Goal: Information Seeking & Learning: Learn about a topic

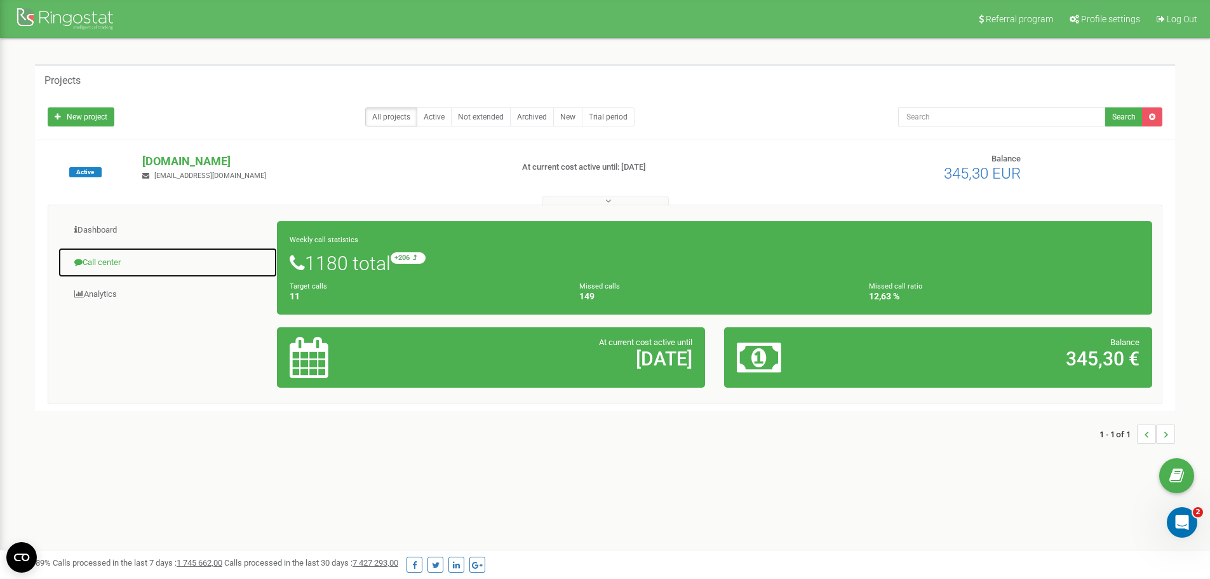
click at [96, 264] on link "Call center" at bounding box center [168, 262] width 220 height 31
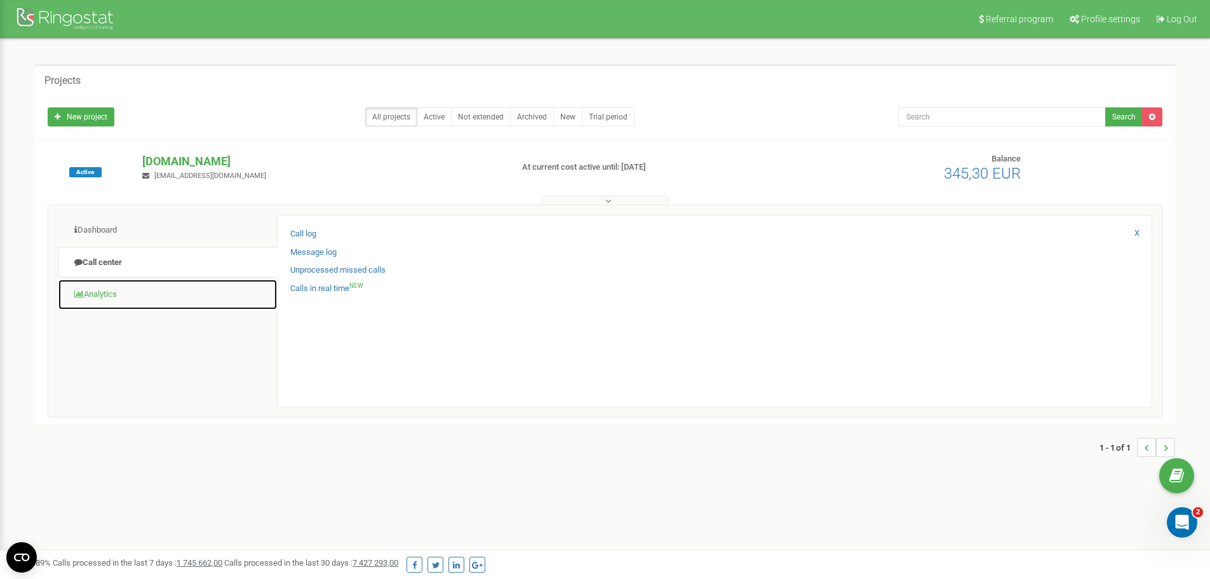
click at [93, 287] on link "Analytics" at bounding box center [168, 294] width 220 height 31
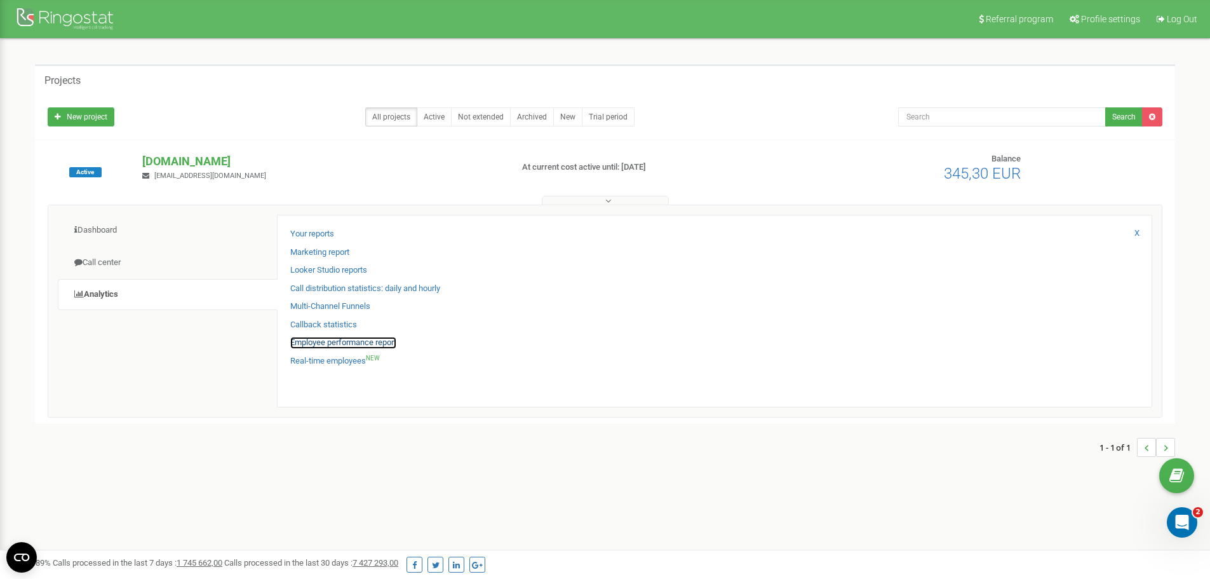
click at [336, 339] on link "Employee performance report" at bounding box center [343, 343] width 106 height 12
click at [366, 345] on link "Employee performance report" at bounding box center [343, 343] width 106 height 12
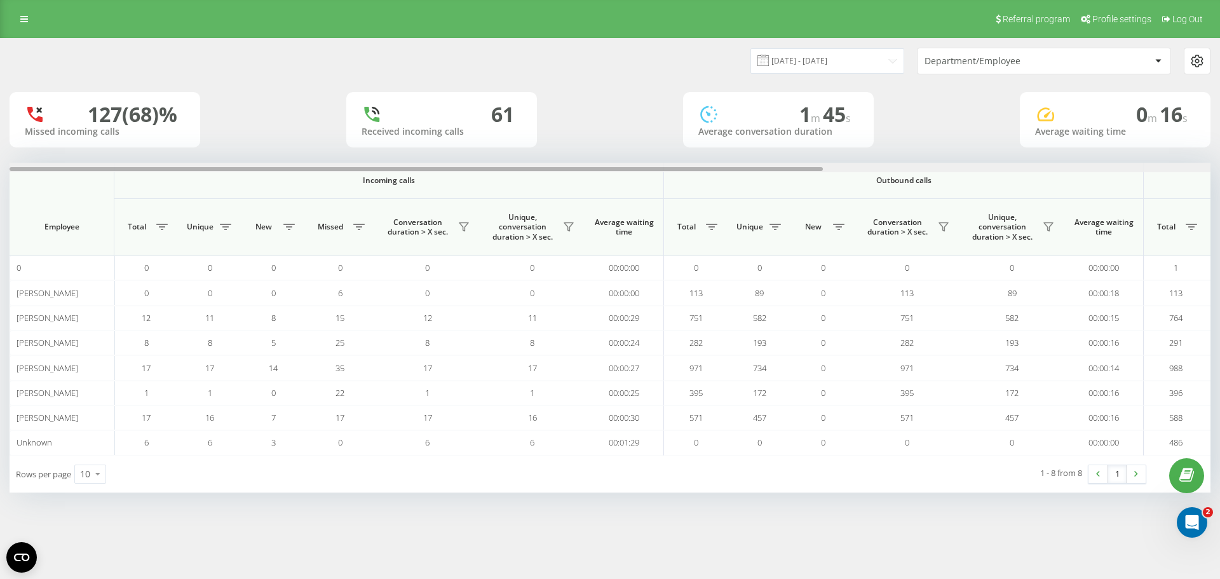
drag, startPoint x: 774, startPoint y: 170, endPoint x: 363, endPoint y: 170, distance: 411.0
click at [363, 170] on div at bounding box center [416, 169] width 813 height 4
click at [827, 60] on input "23.08.2025 - 23.09.2025" at bounding box center [827, 60] width 154 height 25
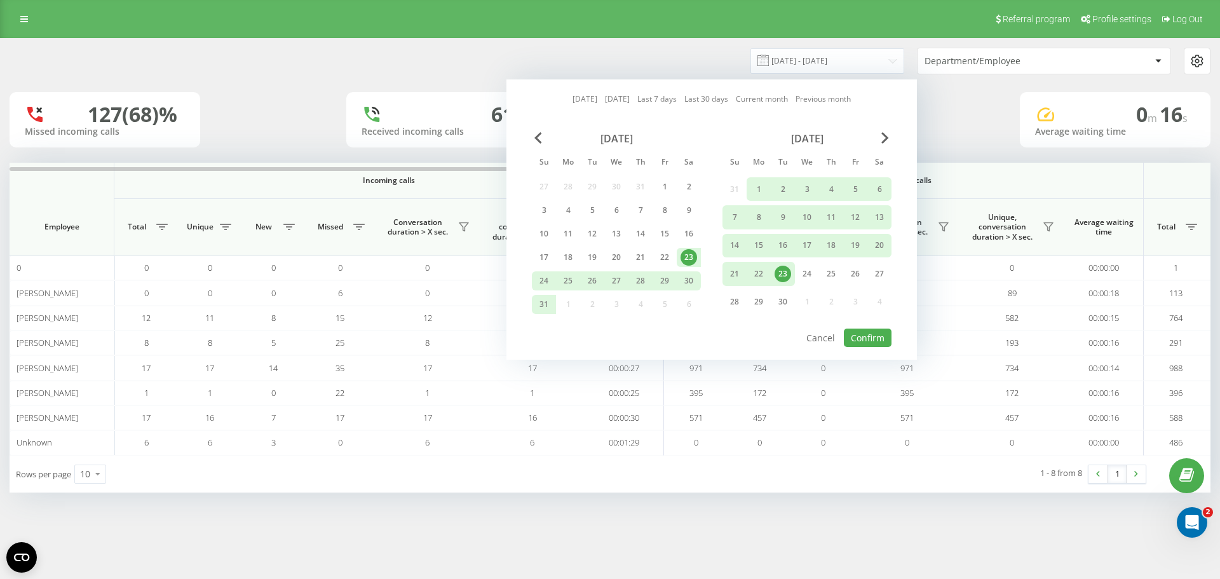
click at [783, 274] on div "23" at bounding box center [782, 274] width 17 height 17
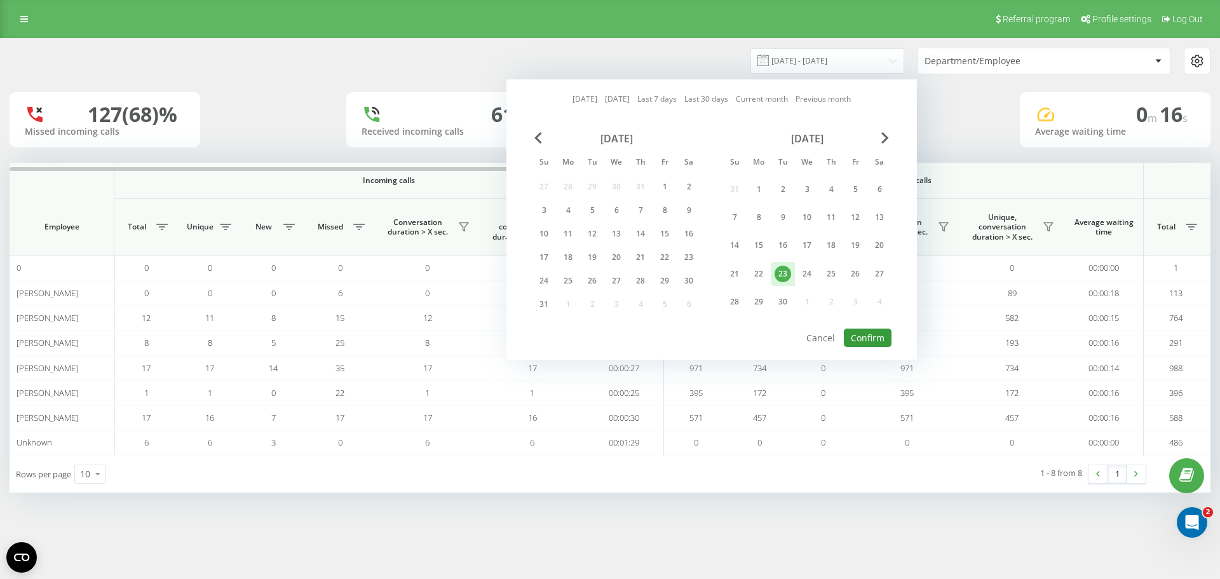
click at [851, 339] on button "Confirm" at bounding box center [868, 337] width 48 height 18
type input "23.09.2025 - 23.09.2025"
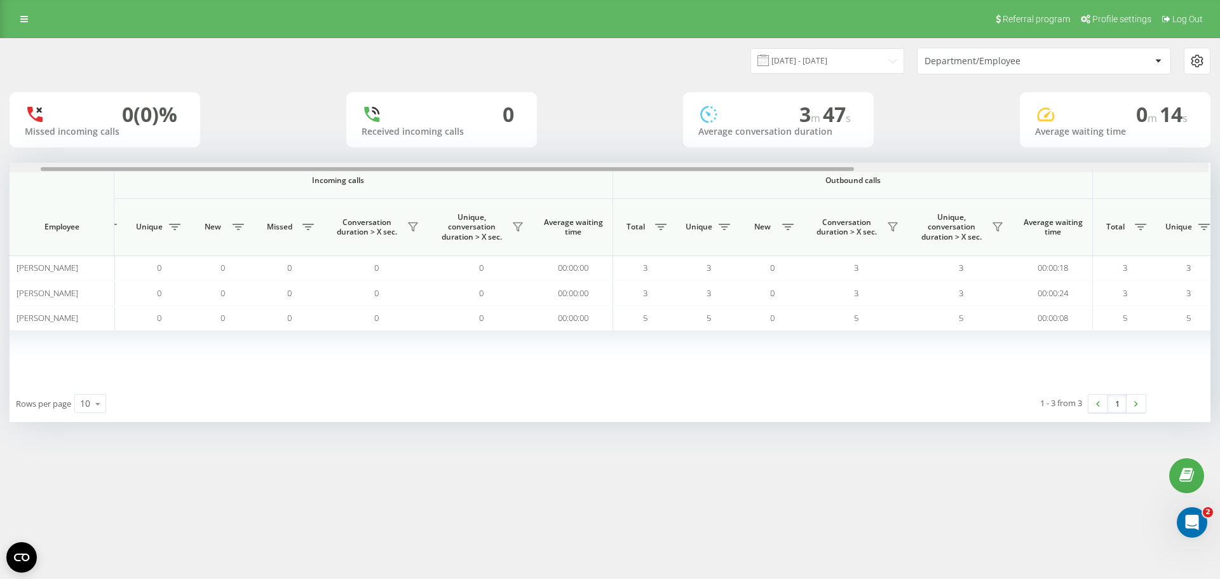
scroll to position [0, 46]
drag, startPoint x: 611, startPoint y: 170, endPoint x: 641, endPoint y: 187, distance: 34.1
click at [642, 187] on div "Incoming calls Outbound calls All calls Employee Total Unique New Missed Conver…" at bounding box center [610, 274] width 1201 height 222
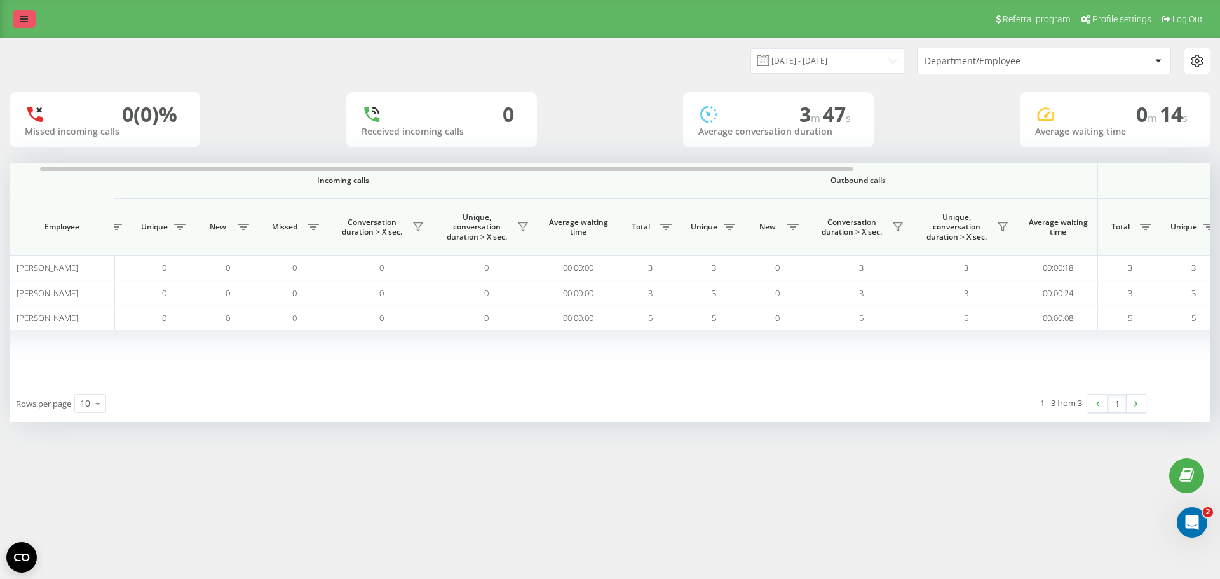
click at [29, 17] on link at bounding box center [24, 19] width 23 height 18
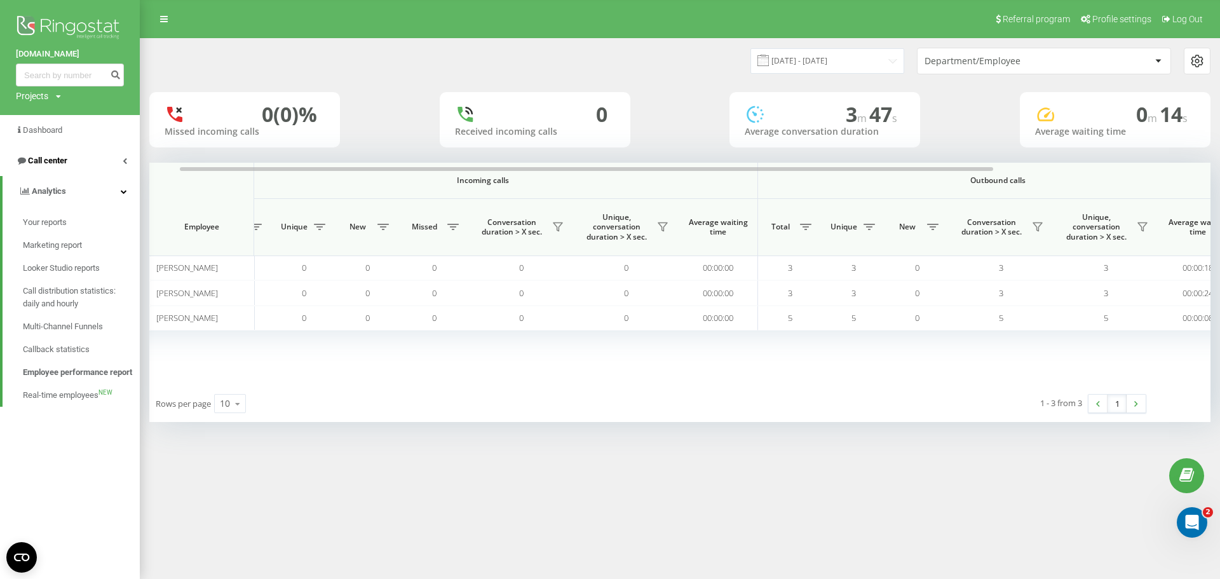
click at [90, 156] on link "Call center" at bounding box center [70, 160] width 140 height 30
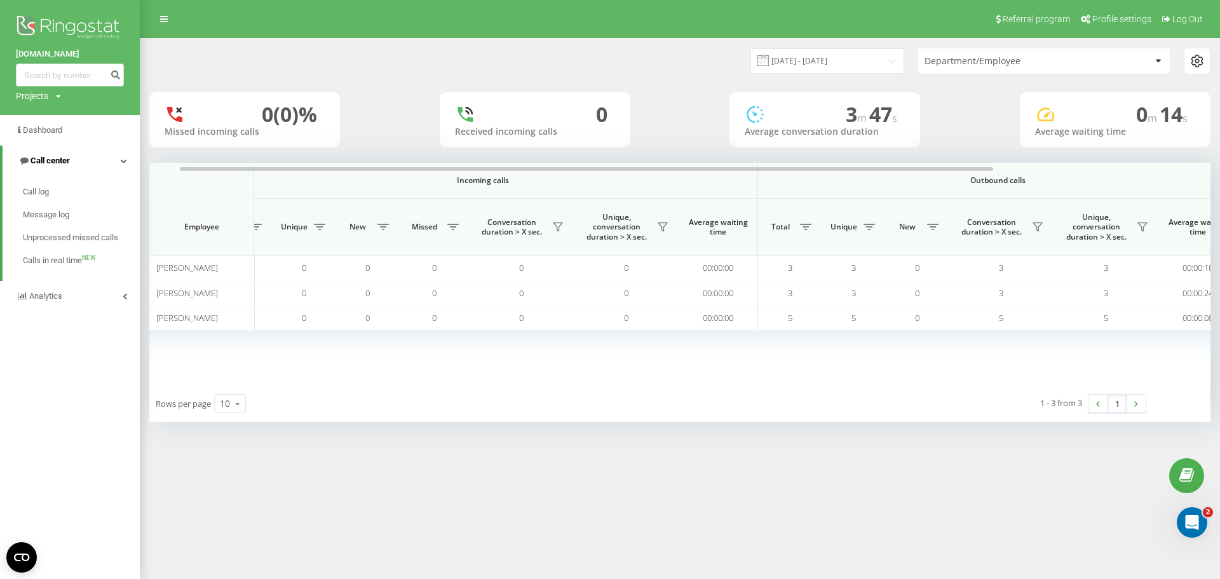
click at [88, 158] on link "Call center" at bounding box center [71, 160] width 137 height 30
click at [49, 156] on span "Call center" at bounding box center [41, 160] width 51 height 13
click at [51, 193] on link "Call log" at bounding box center [81, 191] width 117 height 23
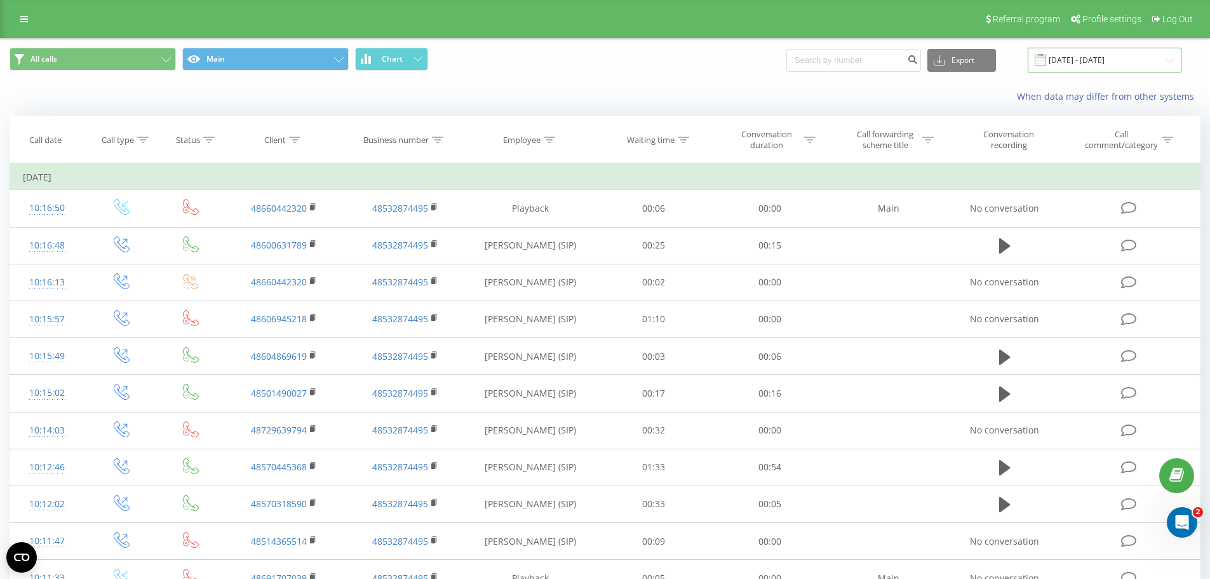
click at [1075, 65] on input "23.08.2025 - 23.09.2025" at bounding box center [1105, 60] width 154 height 25
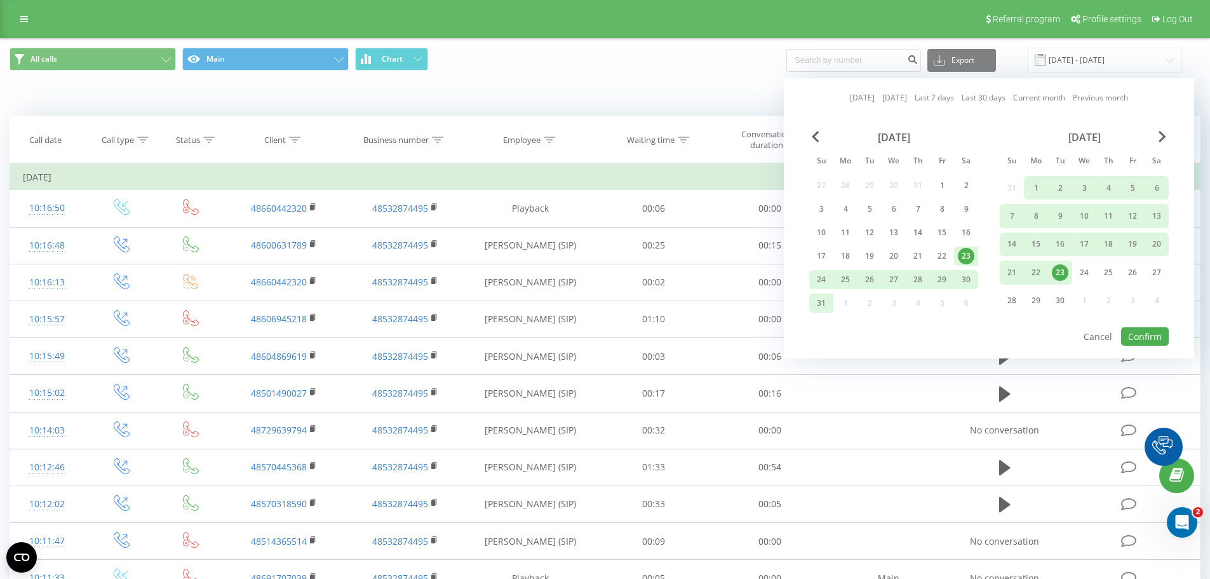
click at [821, 134] on div "August 2025" at bounding box center [893, 137] width 169 height 13
click at [818, 137] on span "Previous Month" at bounding box center [816, 136] width 8 height 11
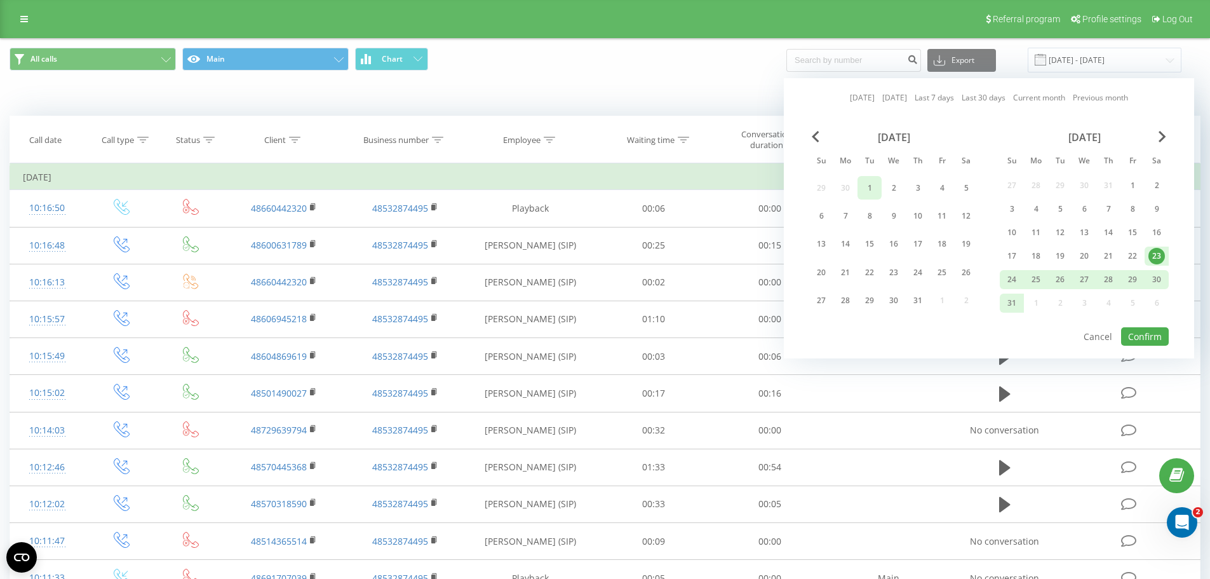
click at [874, 188] on div "1" at bounding box center [869, 188] width 17 height 17
click at [1158, 135] on div "August 2025" at bounding box center [1084, 137] width 169 height 13
click at [1161, 138] on span "Next Month" at bounding box center [1163, 136] width 8 height 11
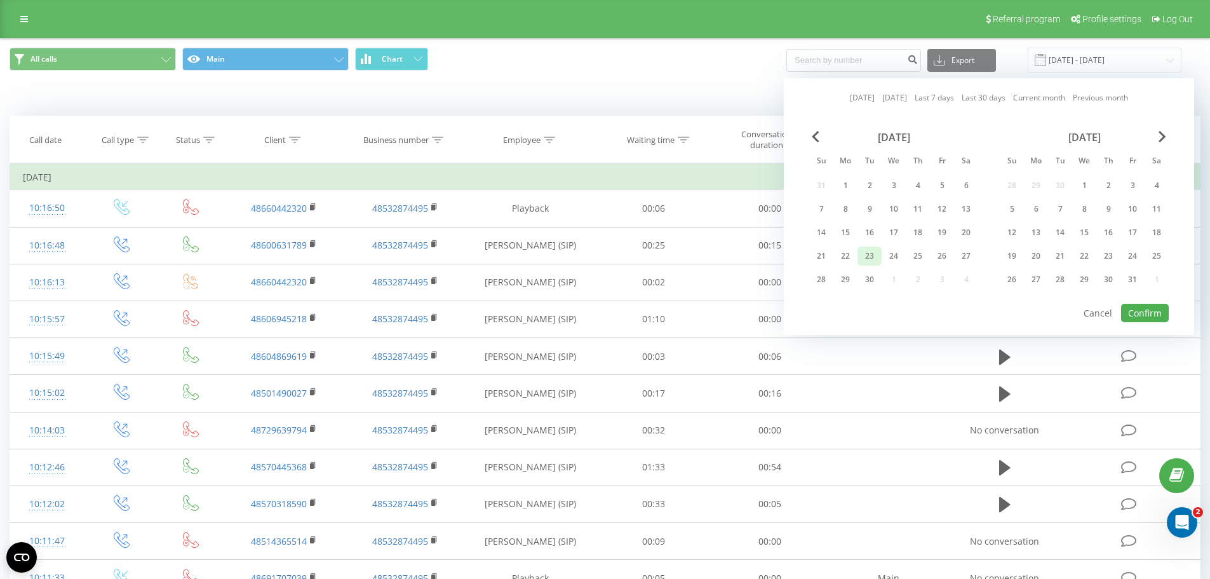
click at [867, 254] on div "23" at bounding box center [869, 256] width 17 height 17
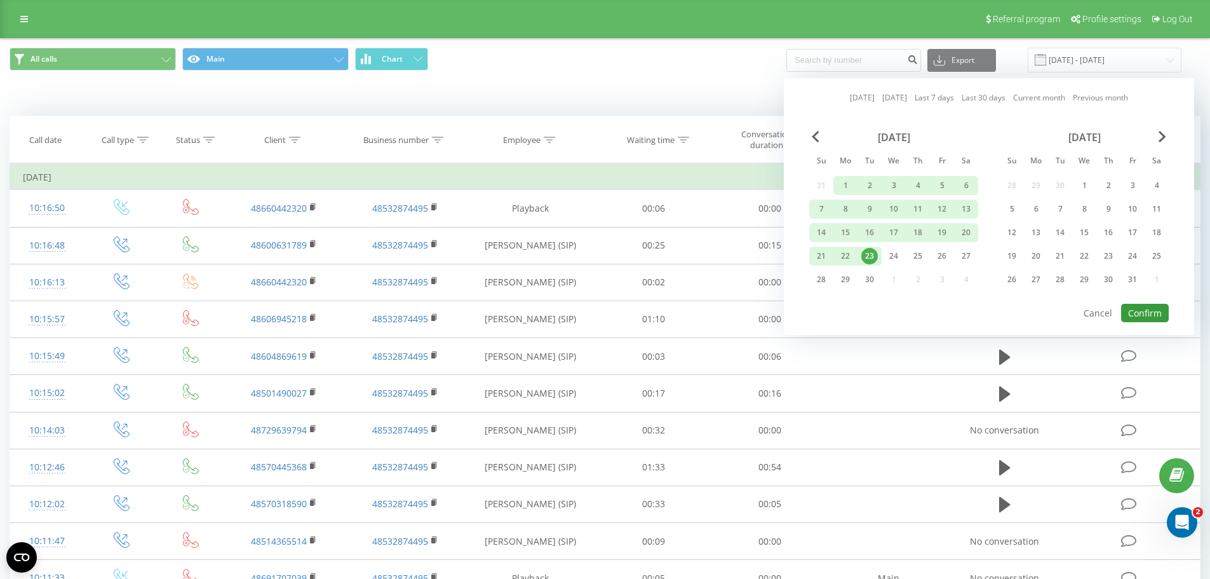
click at [1152, 318] on button "Confirm" at bounding box center [1145, 313] width 48 height 18
type input "01.07.2025 - 23.09.2025"
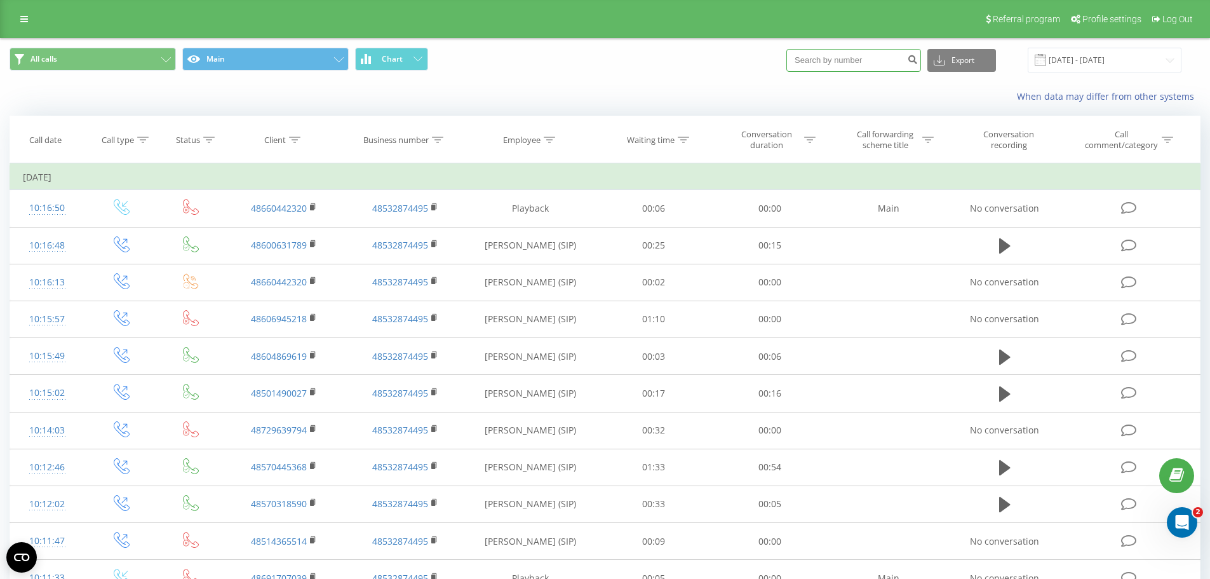
click at [844, 70] on input at bounding box center [853, 60] width 135 height 23
paste input "790825556"
type input "790825556"
click at [918, 61] on icon "submit" at bounding box center [912, 58] width 11 height 8
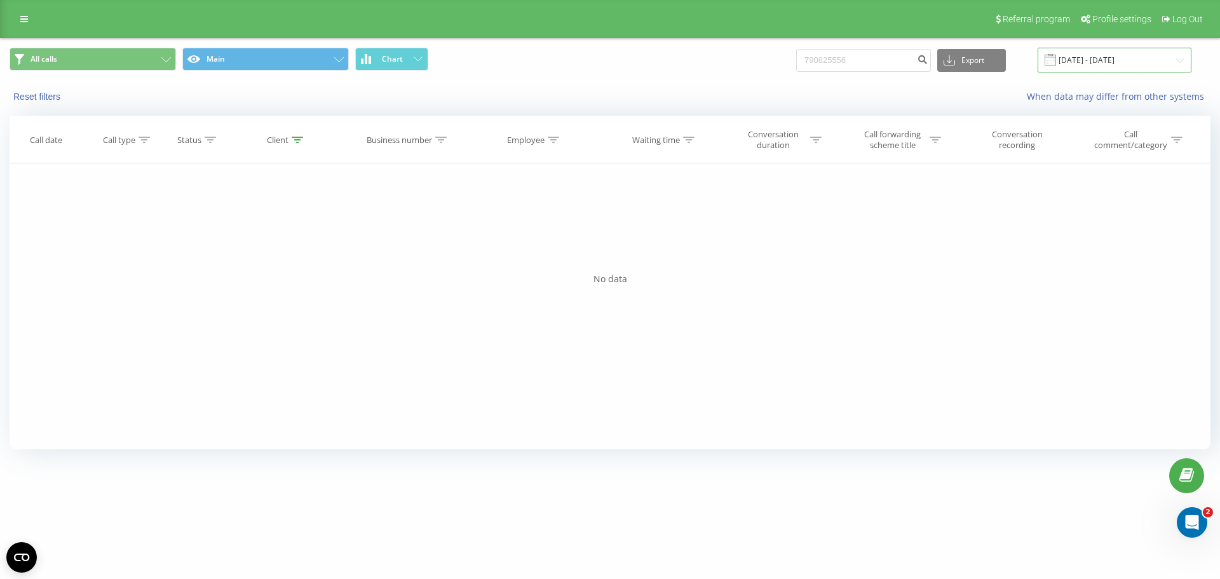
click at [1071, 61] on input "23.06.2025 - 23.09.2025" at bounding box center [1114, 60] width 154 height 25
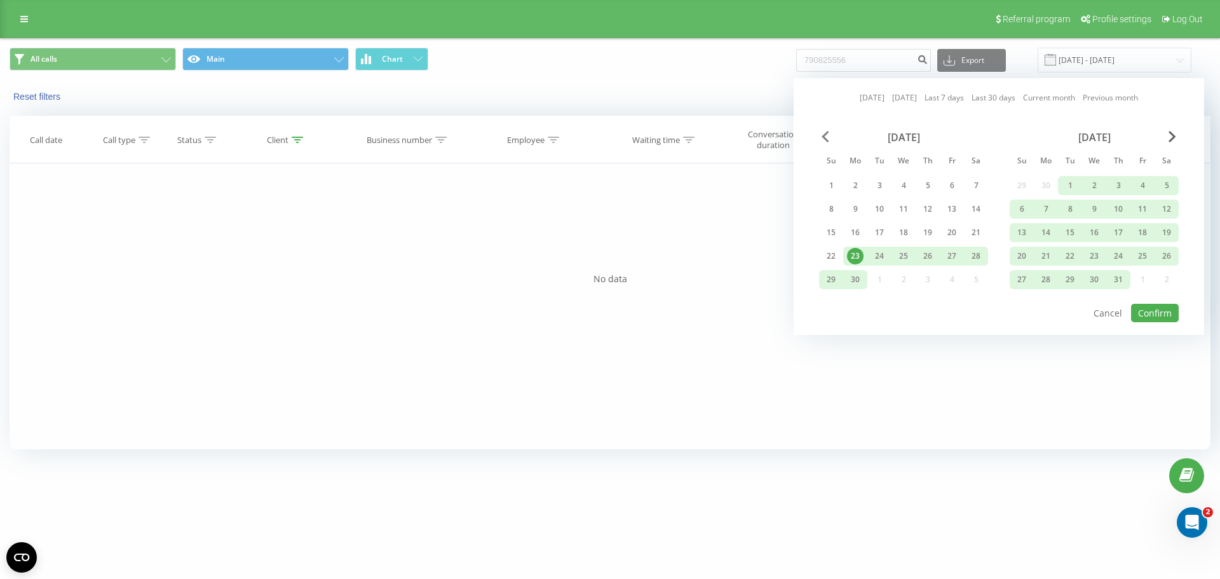
click at [824, 131] on span "Previous Month" at bounding box center [825, 136] width 8 height 11
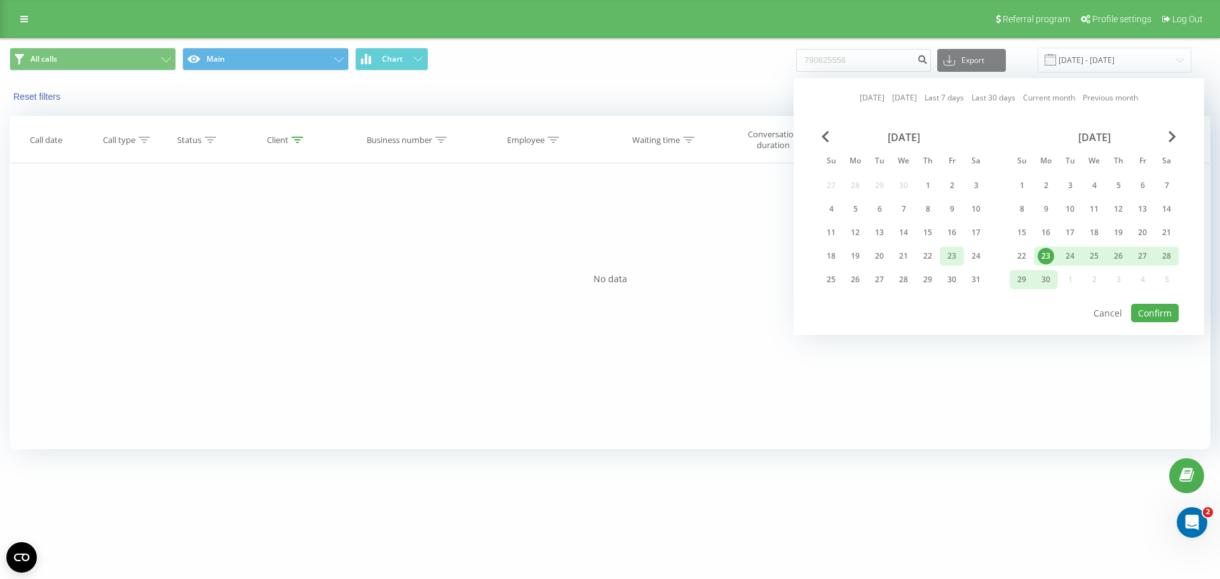
click at [957, 259] on div "23" at bounding box center [951, 256] width 17 height 17
click at [1165, 137] on div "June 2025" at bounding box center [1093, 137] width 169 height 13
click at [1170, 138] on span "Next Month" at bounding box center [1172, 136] width 8 height 11
click at [1171, 138] on span "Next Month" at bounding box center [1172, 136] width 8 height 11
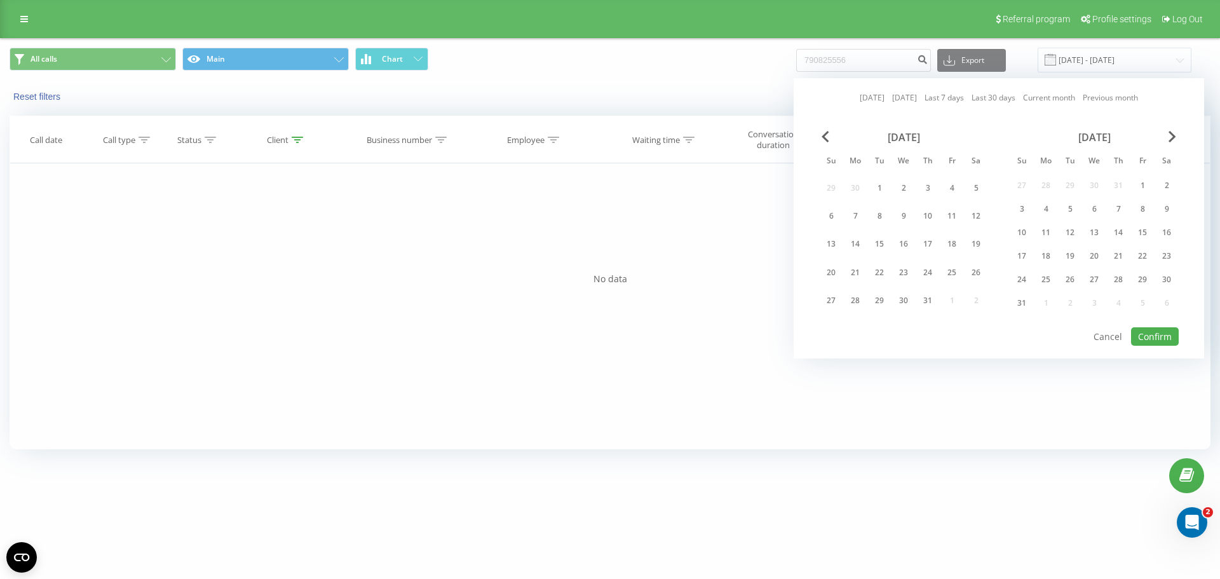
click at [1176, 134] on div "[DATE]" at bounding box center [1093, 137] width 169 height 13
click at [1168, 133] on span "Next Month" at bounding box center [1172, 136] width 8 height 11
click at [1067, 261] on div "23" at bounding box center [1070, 272] width 24 height 24
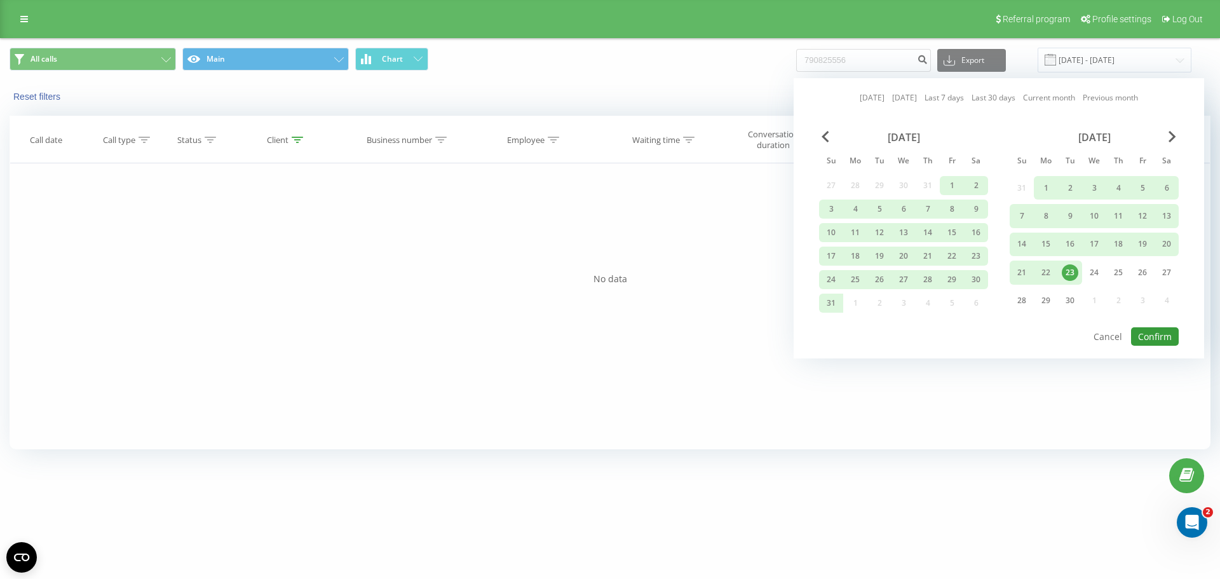
click at [1147, 339] on button "Confirm" at bounding box center [1155, 336] width 48 height 18
type input "23.05.2025 - 23.09.2025"
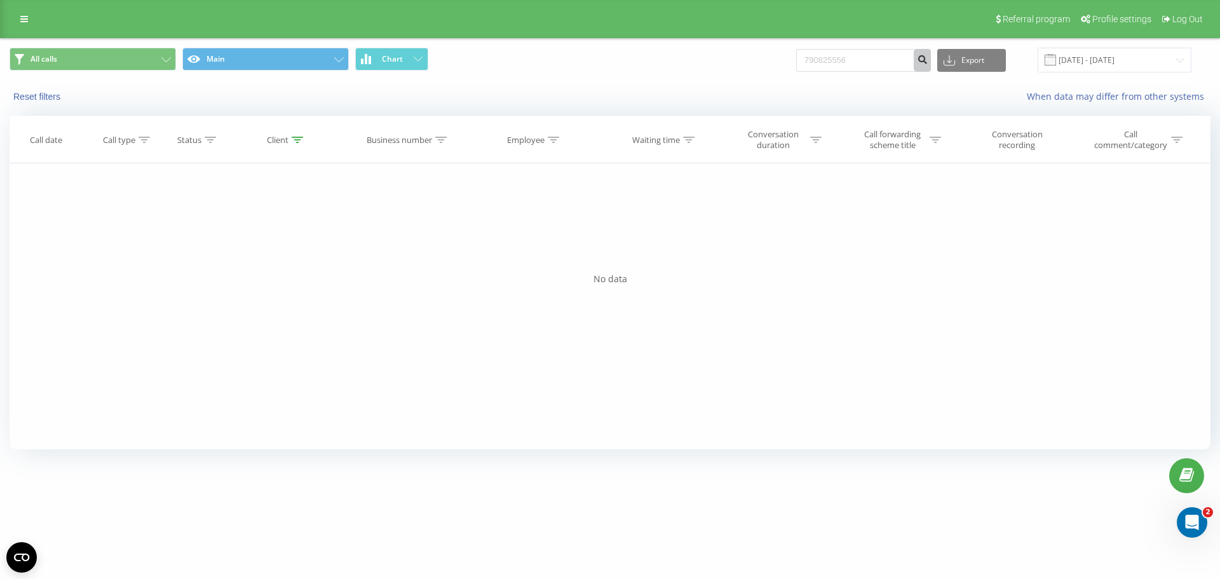
click at [928, 58] on icon "submit" at bounding box center [922, 58] width 11 height 8
click at [300, 144] on div at bounding box center [297, 140] width 11 height 11
click at [349, 177] on div at bounding box center [347, 173] width 6 height 13
click at [25, 18] on icon at bounding box center [24, 19] width 8 height 9
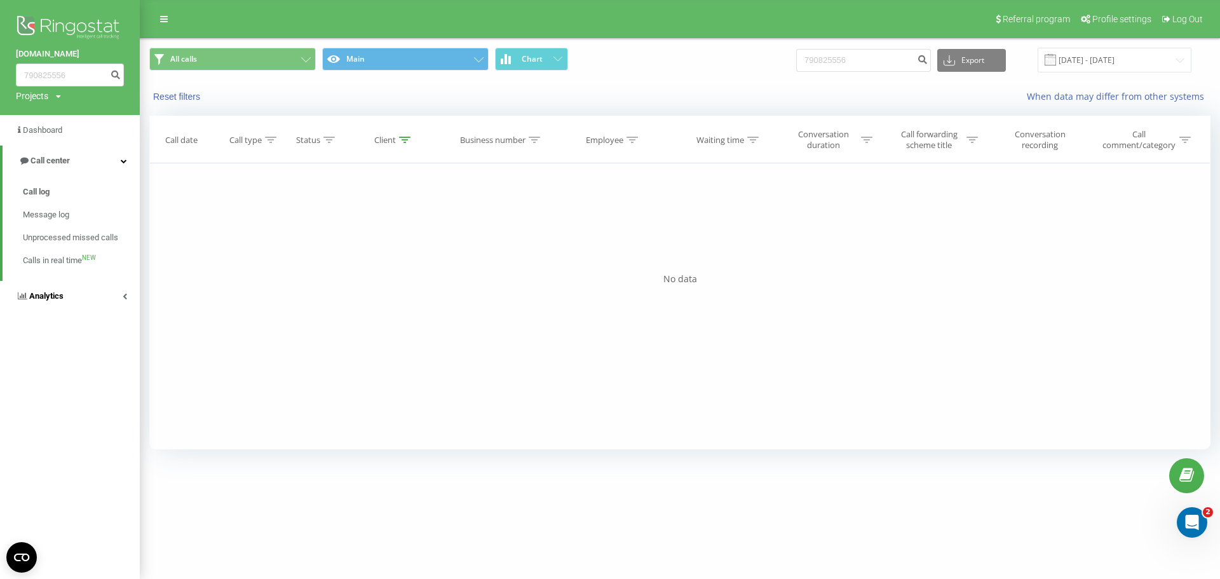
click at [53, 299] on span "Analytics" at bounding box center [46, 296] width 34 height 10
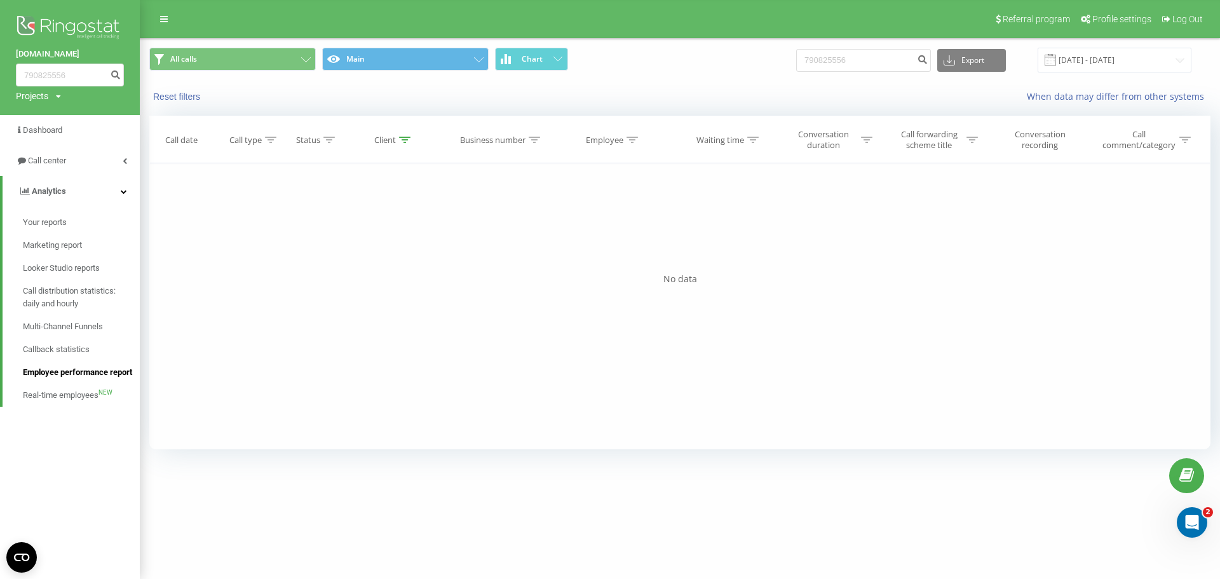
click at [66, 379] on span "Employee performance report" at bounding box center [77, 372] width 109 height 13
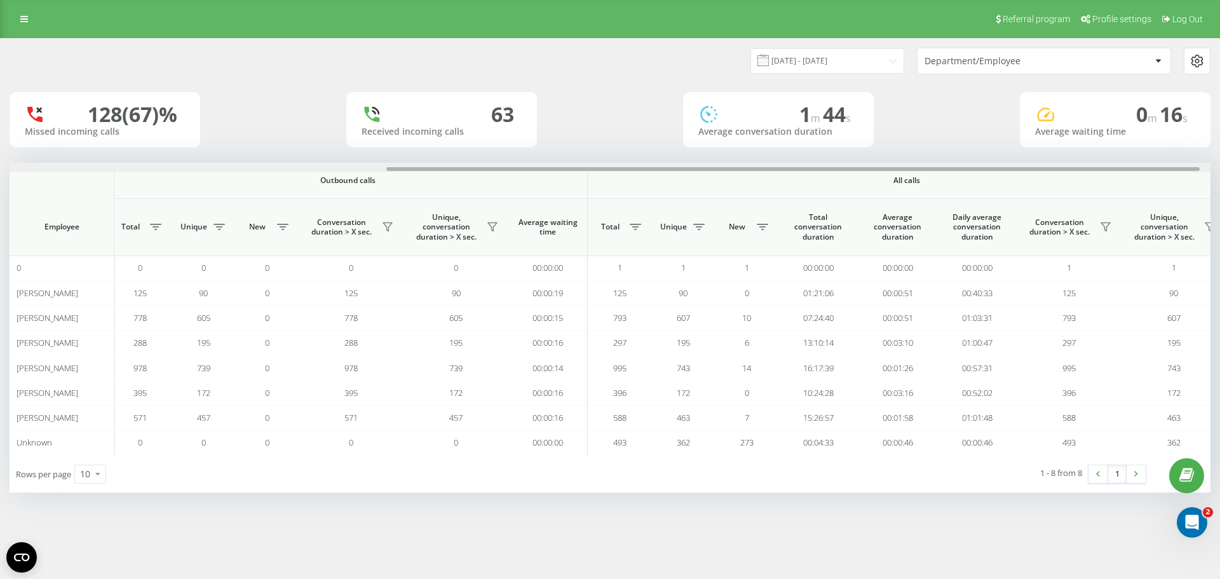
drag, startPoint x: 762, startPoint y: 170, endPoint x: 1147, endPoint y: 186, distance: 385.3
click at [1147, 186] on div "Incoming calls Outbound calls All calls Employee Total Unique New Missed Conver…" at bounding box center [610, 309] width 1201 height 292
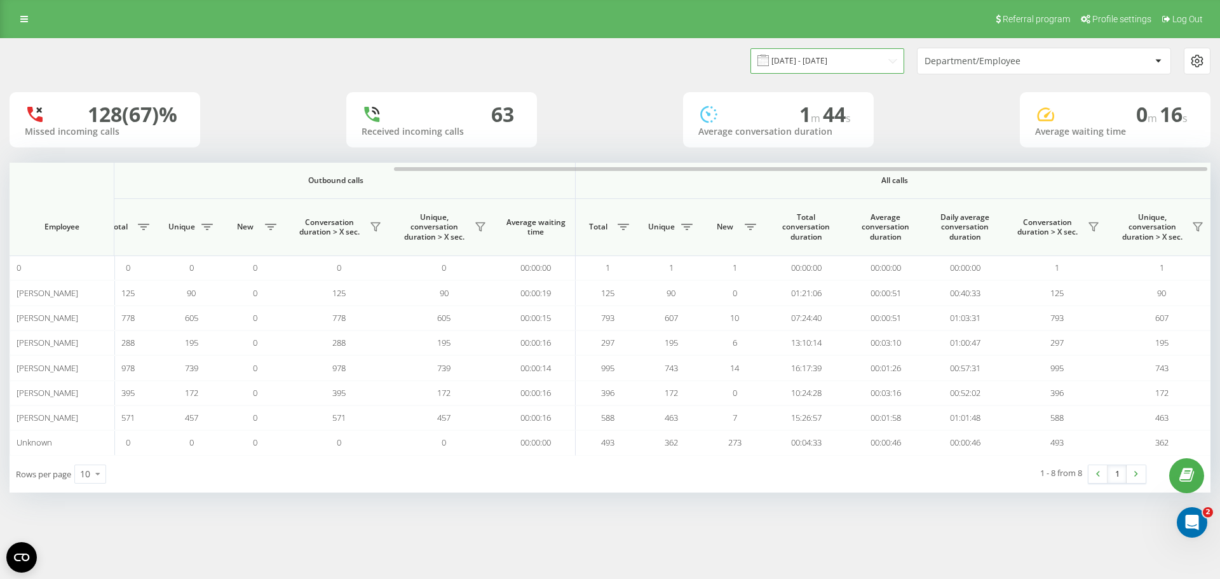
click at [878, 65] on input "[DATE] - [DATE]" at bounding box center [827, 60] width 154 height 25
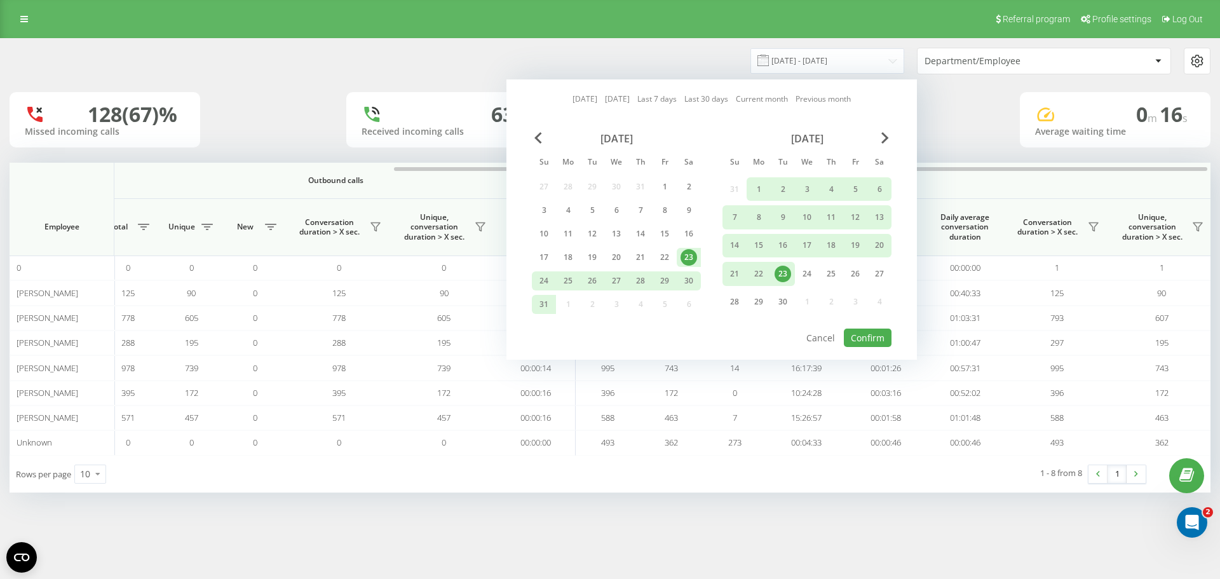
click at [790, 269] on div "23" at bounding box center [783, 274] width 24 height 24
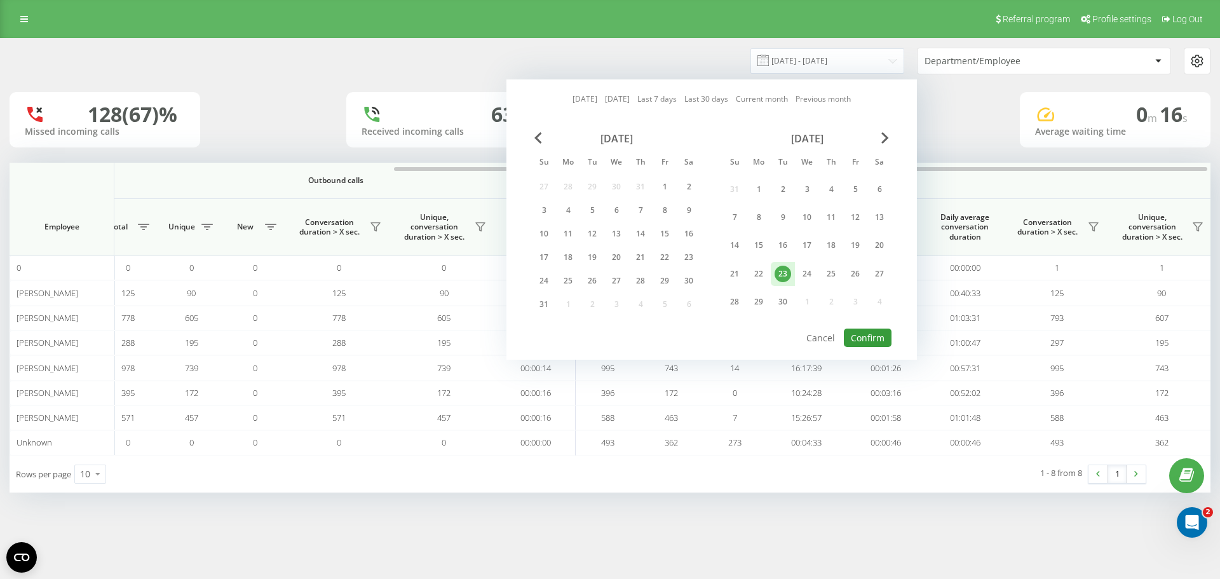
click at [853, 337] on button "Confirm" at bounding box center [868, 337] width 48 height 18
type input "[DATE] - [DATE]"
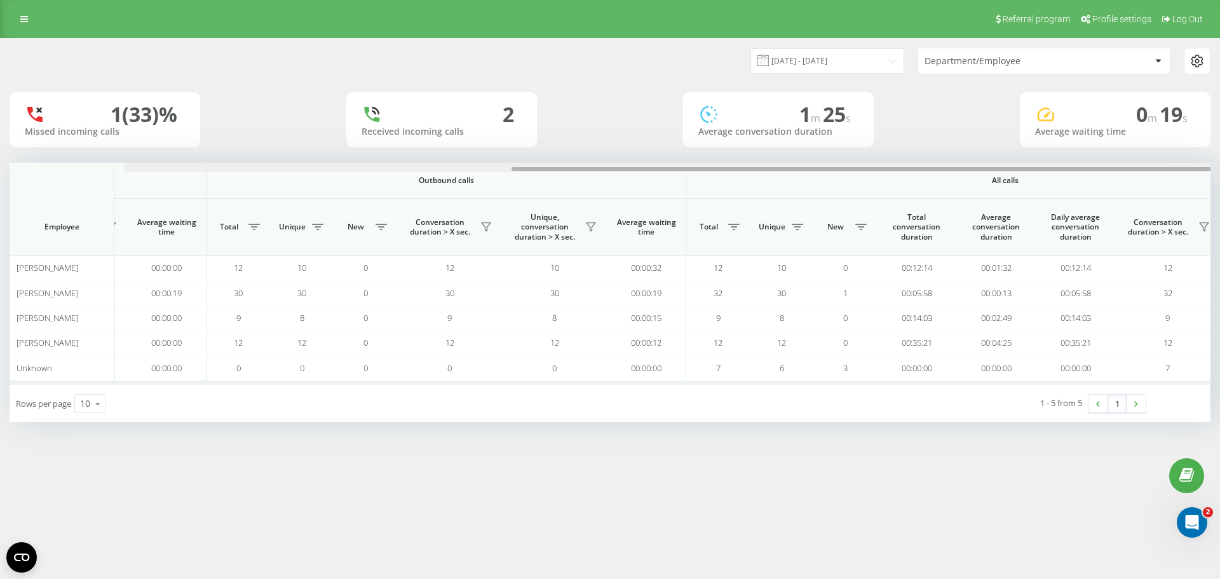
scroll to position [0, 572]
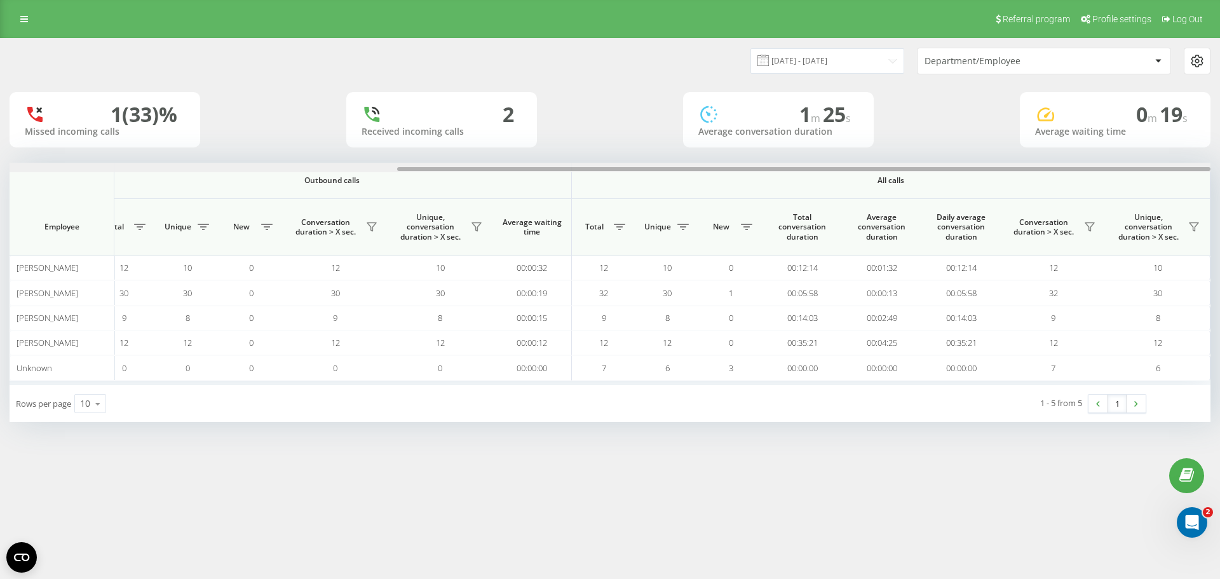
drag, startPoint x: 732, startPoint y: 171, endPoint x: 1219, endPoint y: 152, distance: 487.0
click at [1219, 152] on div "23.09.2025 - 23.09.2025 Department/Employee 1 (33)% Missed incoming calls 2 Rec…" at bounding box center [610, 242] width 1220 height 409
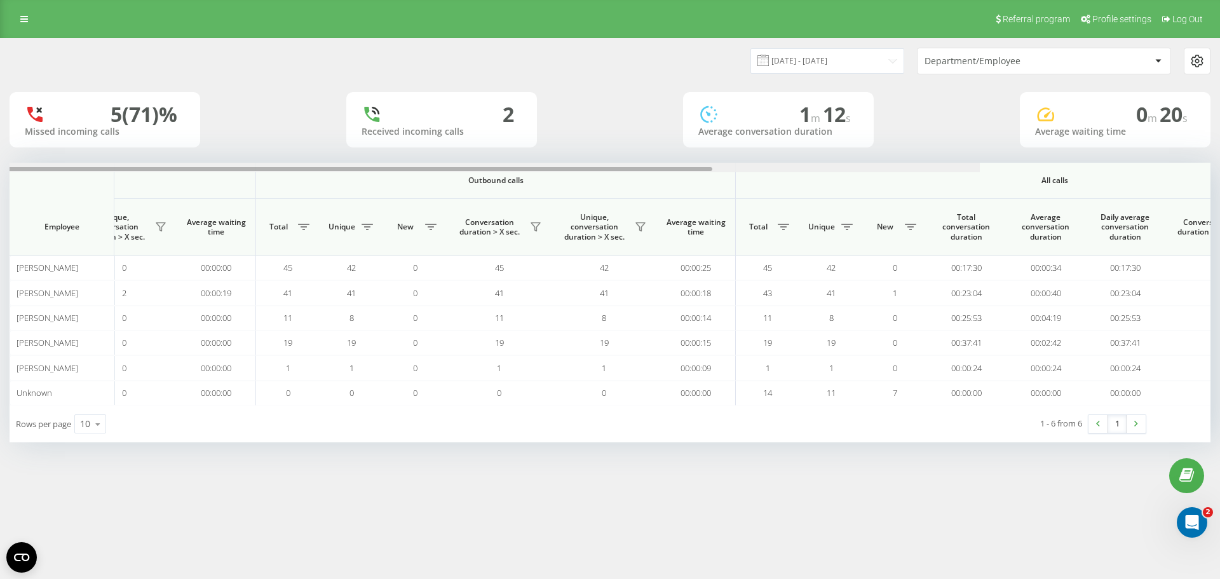
scroll to position [0, 572]
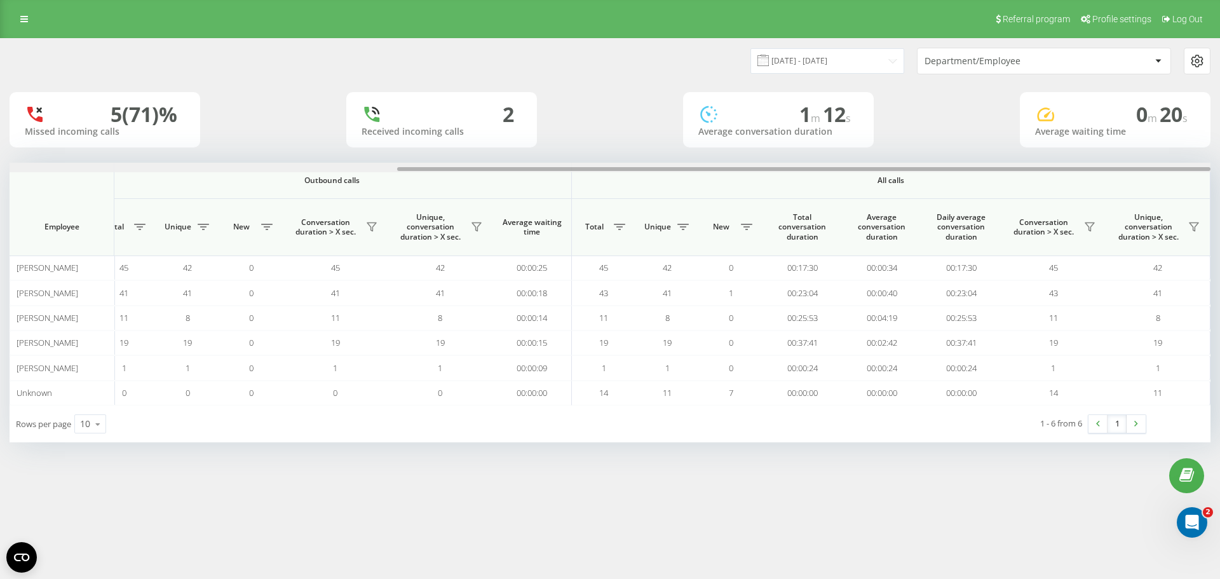
drag, startPoint x: 687, startPoint y: 170, endPoint x: 1135, endPoint y: 148, distance: 448.4
click at [1135, 148] on div "[DATE] - [DATE] Department/Employee 5 (71)% Missed incoming calls 2 Received in…" at bounding box center [610, 240] width 1201 height 403
